Goal: Information Seeking & Learning: Learn about a topic

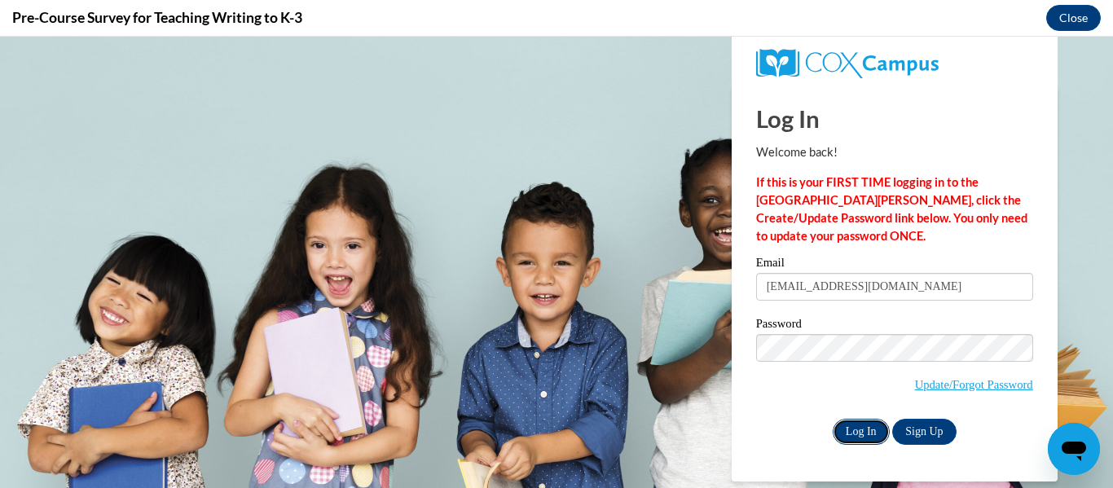
click at [848, 428] on input "Log In" at bounding box center [861, 432] width 57 height 26
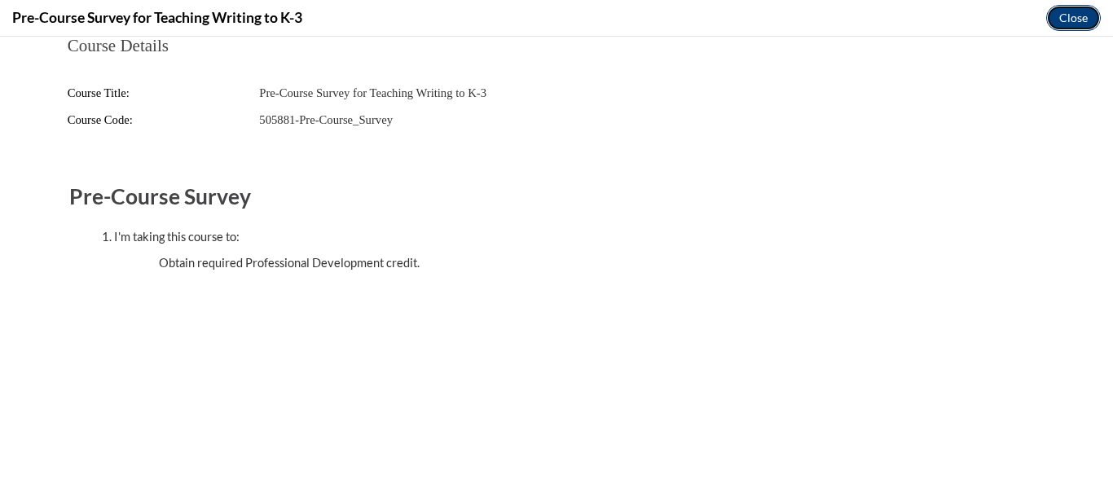
click at [1092, 20] on button "Close" at bounding box center [1073, 18] width 55 height 26
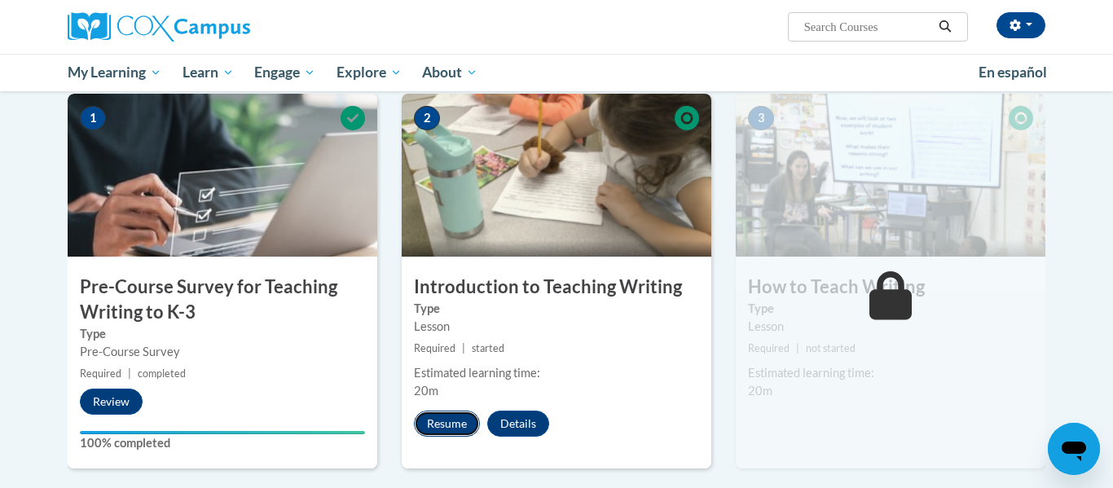
click at [442, 418] on button "Resume" at bounding box center [447, 424] width 66 height 26
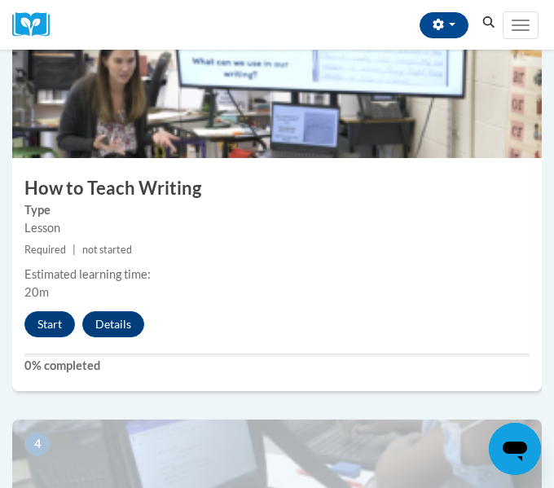
scroll to position [1230, 0]
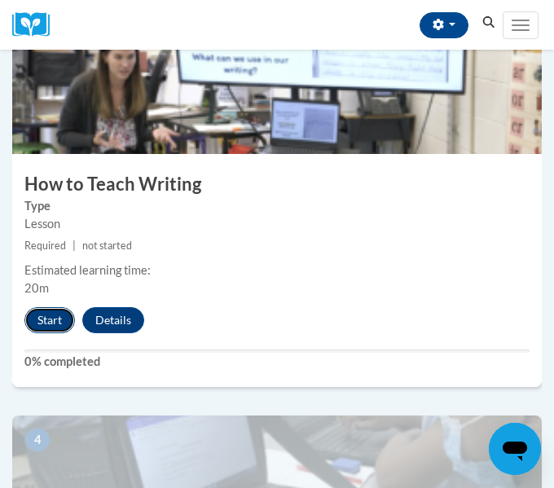
click at [39, 323] on button "Start" at bounding box center [49, 320] width 51 height 26
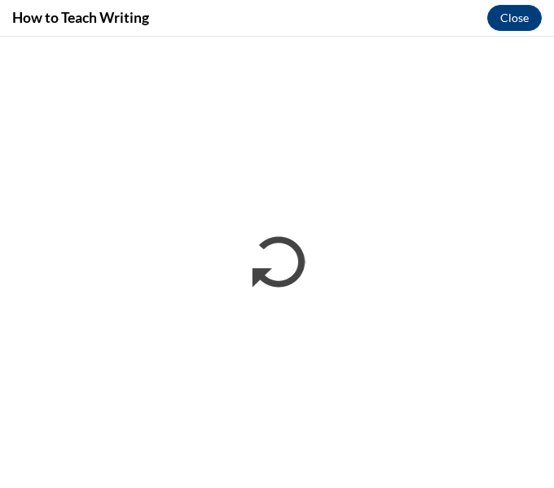
scroll to position [0, 0]
